Goal: Task Accomplishment & Management: Complete application form

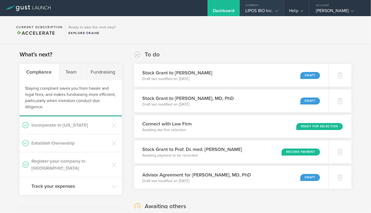
click at [262, 9] on div "LIPOS BIO Inc." at bounding box center [261, 12] width 33 height 8
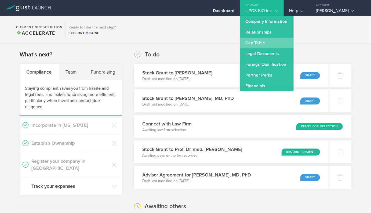
click at [258, 41] on link "Cap Table" at bounding box center [267, 43] width 54 height 11
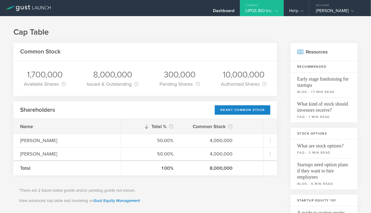
click at [229, 112] on div "Grant Common Stock" at bounding box center [243, 109] width 56 height 9
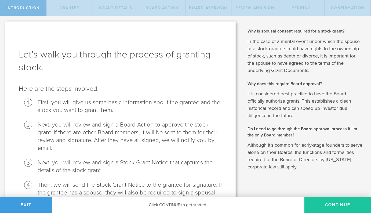
click at [320, 201] on button "Continue" at bounding box center [337, 205] width 67 height 16
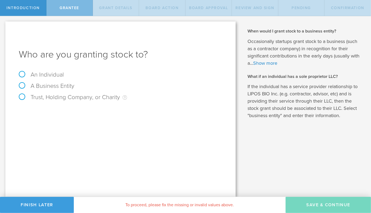
click at [48, 73] on label "An Individual" at bounding box center [41, 74] width 45 height 7
click at [3, 25] on input "An Individual" at bounding box center [1, 20] width 3 height 9
radio input "true"
click at [65, 116] on input "text" at bounding box center [140, 112] width 163 height 8
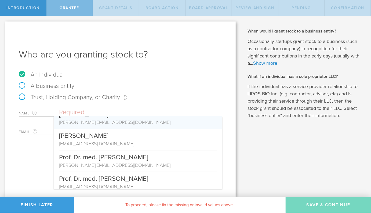
scroll to position [34, 0]
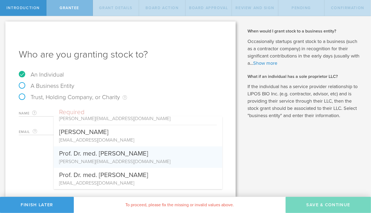
click at [24, 172] on div "Who are you granting stock to? An Individual A Business Entity Trust, Holding C…" at bounding box center [120, 108] width 230 height 175
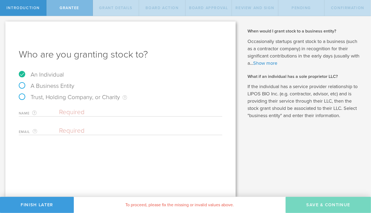
click at [83, 115] on input "text" at bounding box center [140, 112] width 163 height 8
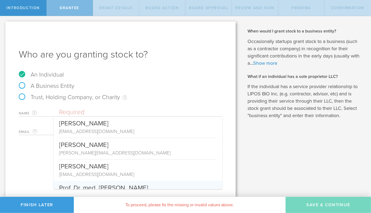
paste input "Anirvan Ghosh <anirvan0419@gmail.com>"
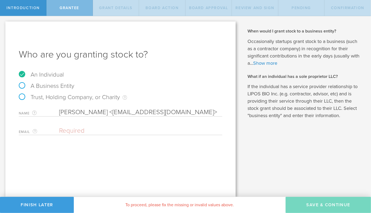
drag, startPoint x: 106, startPoint y: 112, endPoint x: 170, endPoint y: 112, distance: 63.9
click at [170, 112] on input "Anirvan Ghosh <anirvan0419@gmail.com>" at bounding box center [140, 112] width 163 height 8
drag, startPoint x: 105, startPoint y: 112, endPoint x: 171, endPoint y: 112, distance: 65.2
click at [171, 112] on input "Anirvan Ghosh <anirvan0419@gmail.com>" at bounding box center [140, 112] width 163 height 8
click at [171, 112] on input "Anirvan Ghosh <>" at bounding box center [140, 112] width 163 height 8
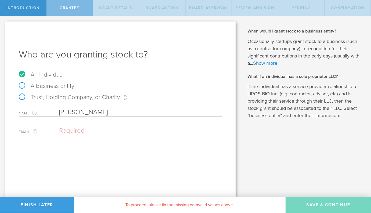
type input "Anirvan Ghosh"
paste input "anirvan0419@gmail.com"
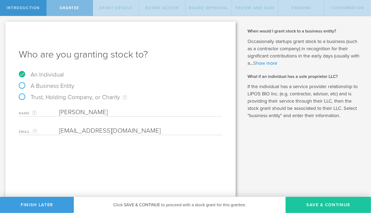
type input "anirvan0419@gmail.com"
click at [311, 205] on button "Save & Continue" at bounding box center [328, 205] width 85 height 16
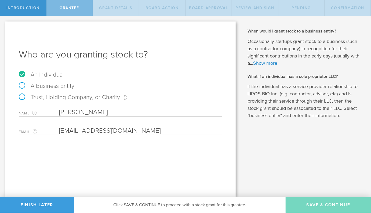
type input "48"
type input "12"
select select "none"
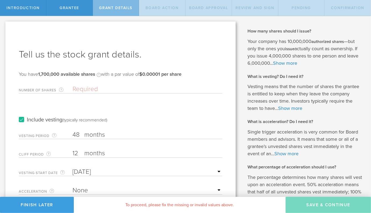
click at [92, 93] on form "Number of Shares The total amount of stock the company is granting to this reci…" at bounding box center [120, 138] width 203 height 112
click at [75, 86] on input "Number of Shares The total amount of stock the company is granting to this reci…" at bounding box center [147, 89] width 150 height 8
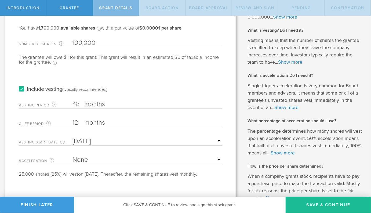
scroll to position [47, 0]
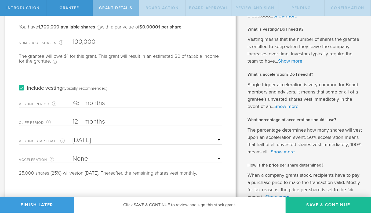
type input "100,000"
click at [74, 105] on input "48" at bounding box center [147, 103] width 150 height 8
click at [76, 119] on input "12" at bounding box center [147, 122] width 150 height 8
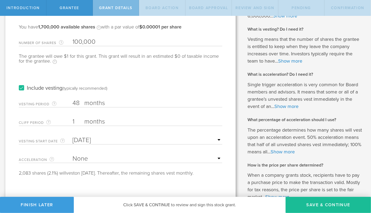
type input "1"
type input "Oct 13, 2025"
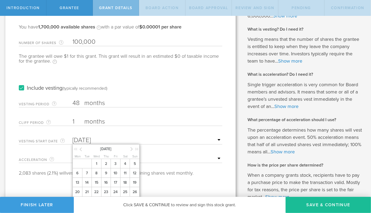
click at [137, 85] on div "Include vesting (typically recommended)" at bounding box center [120, 82] width 203 height 27
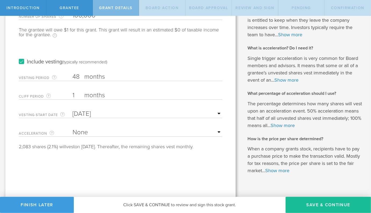
scroll to position [77, 0]
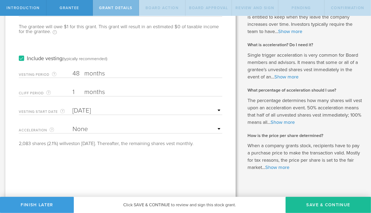
click at [89, 129] on select "None Single Trigger Double Trigger" at bounding box center [147, 129] width 150 height 8
select select "single"
click at [72, 125] on select "None Single Trigger Double Trigger" at bounding box center [147, 129] width 150 height 8
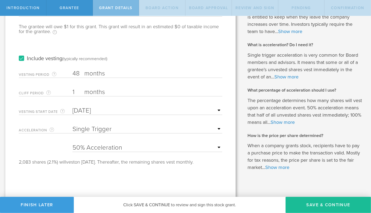
click at [92, 147] on select "25% Acceleration 50% Acceleration 75% Acceleration 100% Acceleration" at bounding box center [147, 148] width 150 height 8
select select "100"
click at [72, 144] on select "25% Acceleration 50% Acceleration 75% Acceleration 100% Acceleration" at bounding box center [147, 148] width 150 height 8
click at [95, 175] on div "Tell us the stock grant details. You have 1,700,000 available shares Available …" at bounding box center [120, 74] width 230 height 258
click at [307, 207] on button "Save & Continue" at bounding box center [328, 205] width 85 height 16
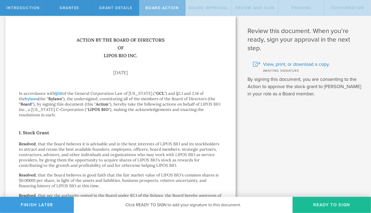
scroll to position [0, 0]
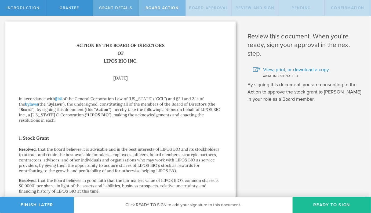
click at [121, 10] on div "Grant Details" at bounding box center [116, 8] width 46 height 16
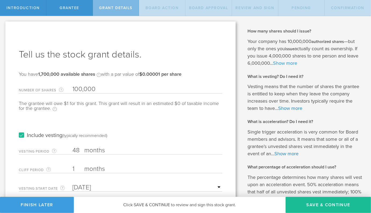
click at [281, 63] on link "Show more" at bounding box center [285, 63] width 24 height 6
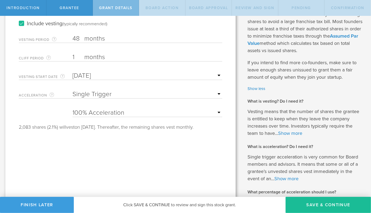
scroll to position [115, 0]
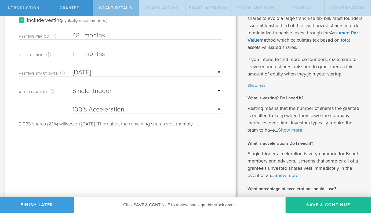
click at [284, 132] on link "Show more" at bounding box center [290, 130] width 24 height 6
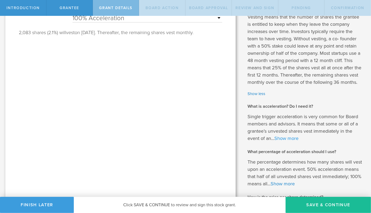
click at [284, 137] on link "Show more" at bounding box center [286, 138] width 24 height 6
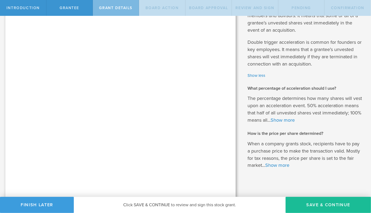
scroll to position [318, 0]
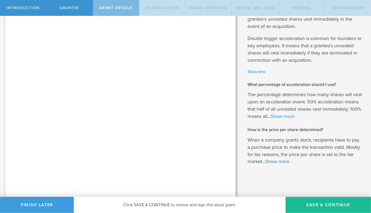
click at [287, 118] on link "Show more" at bounding box center [283, 116] width 24 height 6
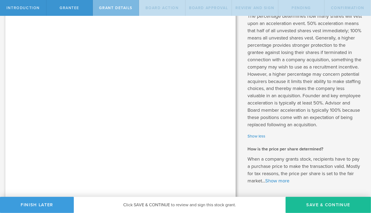
scroll to position [416, 0]
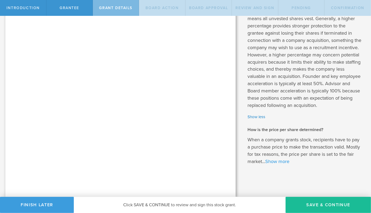
click at [272, 161] on link "Show more" at bounding box center [277, 162] width 24 height 6
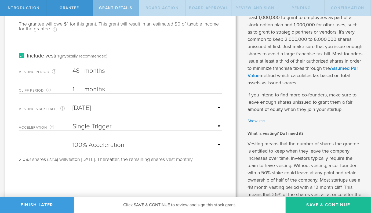
scroll to position [85, 0]
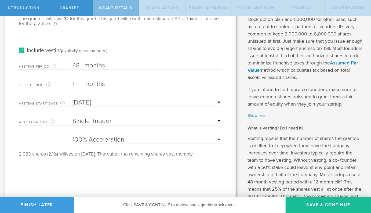
drag, startPoint x: 18, startPoint y: 153, endPoint x: 52, endPoint y: 161, distance: 34.4
click at [107, 11] on div "Grant Details" at bounding box center [116, 8] width 46 height 16
click at [151, 13] on div "Board Action" at bounding box center [162, 8] width 46 height 16
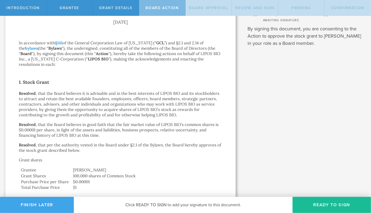
scroll to position [53, 0]
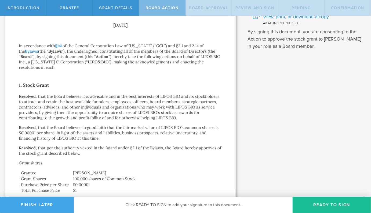
click at [29, 205] on button "Finish Later" at bounding box center [37, 205] width 74 height 16
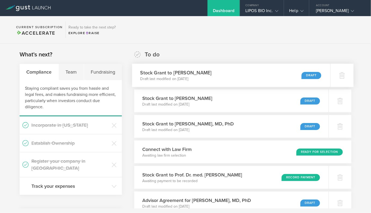
click at [151, 70] on h3 "Stock Grant to Anirvan Ghosh" at bounding box center [175, 72] width 71 height 7
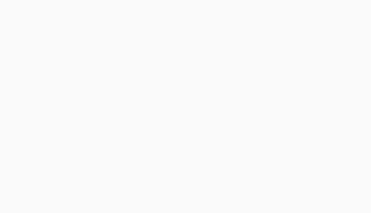
select select "single"
select select "100"
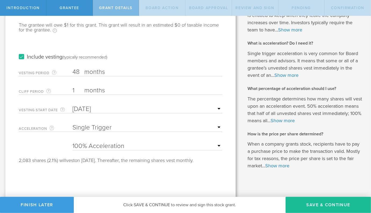
scroll to position [82, 0]
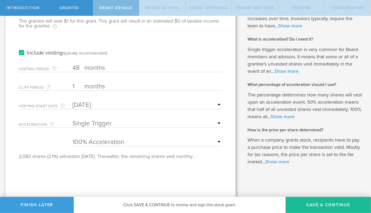
click at [101, 86] on label "months" at bounding box center [111, 86] width 54 height 9
click at [101, 86] on input "1" at bounding box center [147, 86] width 150 height 8
drag, startPoint x: 43, startPoint y: 155, endPoint x: 61, endPoint y: 157, distance: 18.3
click at [61, 157] on div "2,083 shares (2.1%) will vest on November 13, 2025. Thereafter, the remaining s…" at bounding box center [120, 156] width 203 height 5
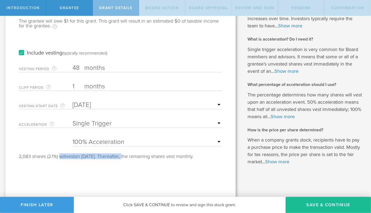
drag, startPoint x: 59, startPoint y: 156, endPoint x: 128, endPoint y: 154, distance: 68.7
click at [128, 154] on div "2,083 shares (2.1%) will vest on November 13, 2025. Thereafter, the remaining s…" at bounding box center [120, 156] width 203 height 5
drag, startPoint x: 20, startPoint y: 154, endPoint x: 64, endPoint y: 157, distance: 44.4
click at [64, 157] on div "2,083 shares (2.1%) will vest on November 13, 2025. Thereafter, the remaining s…" at bounding box center [120, 156] width 203 height 5
